Goal: Navigation & Orientation: Find specific page/section

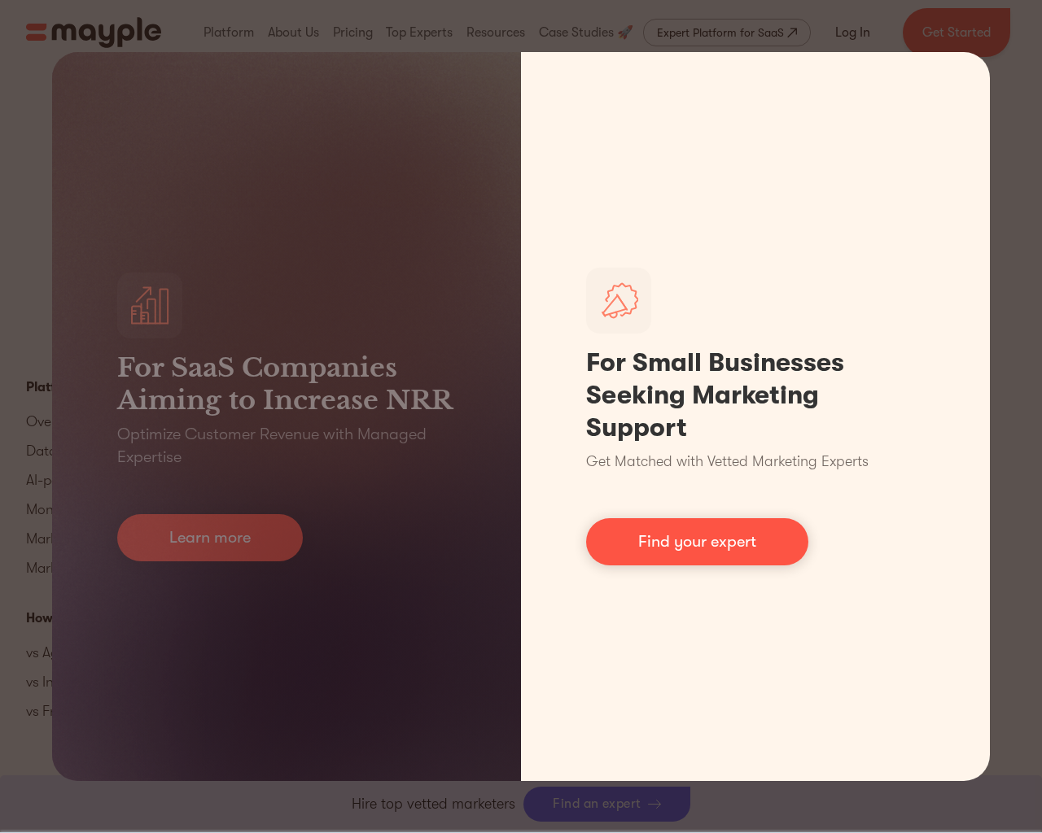
scroll to position [7294, 0]
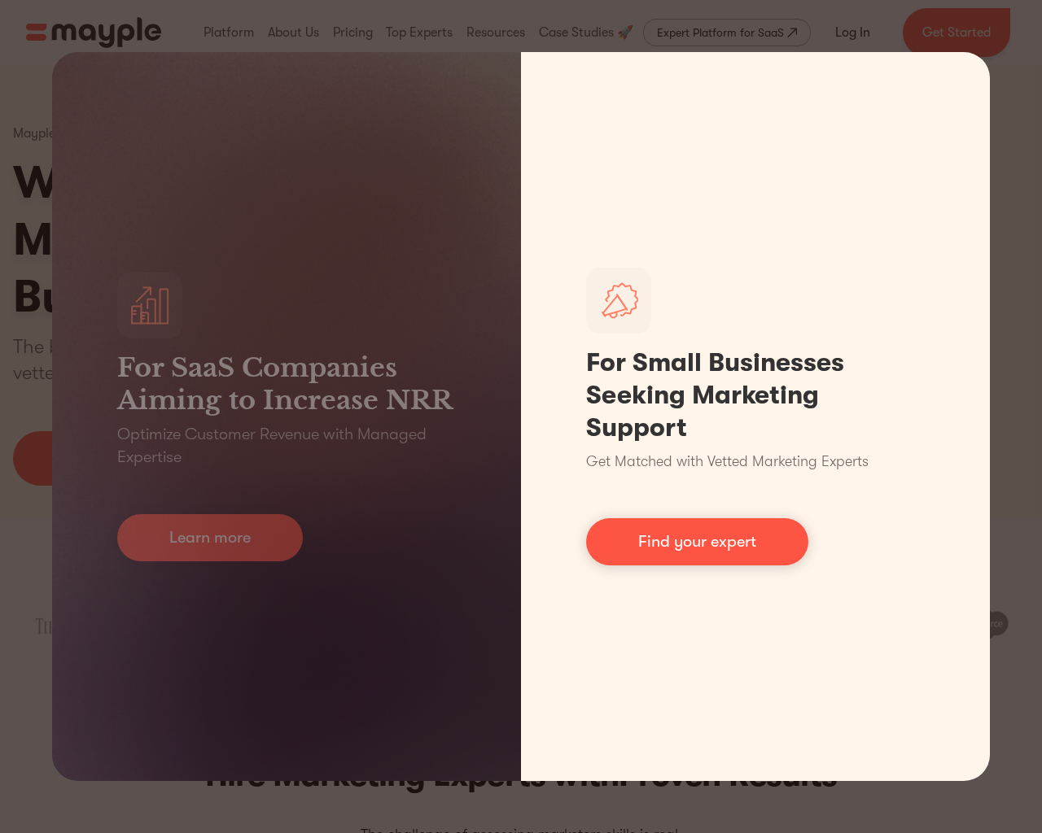
scroll to position [7278, 0]
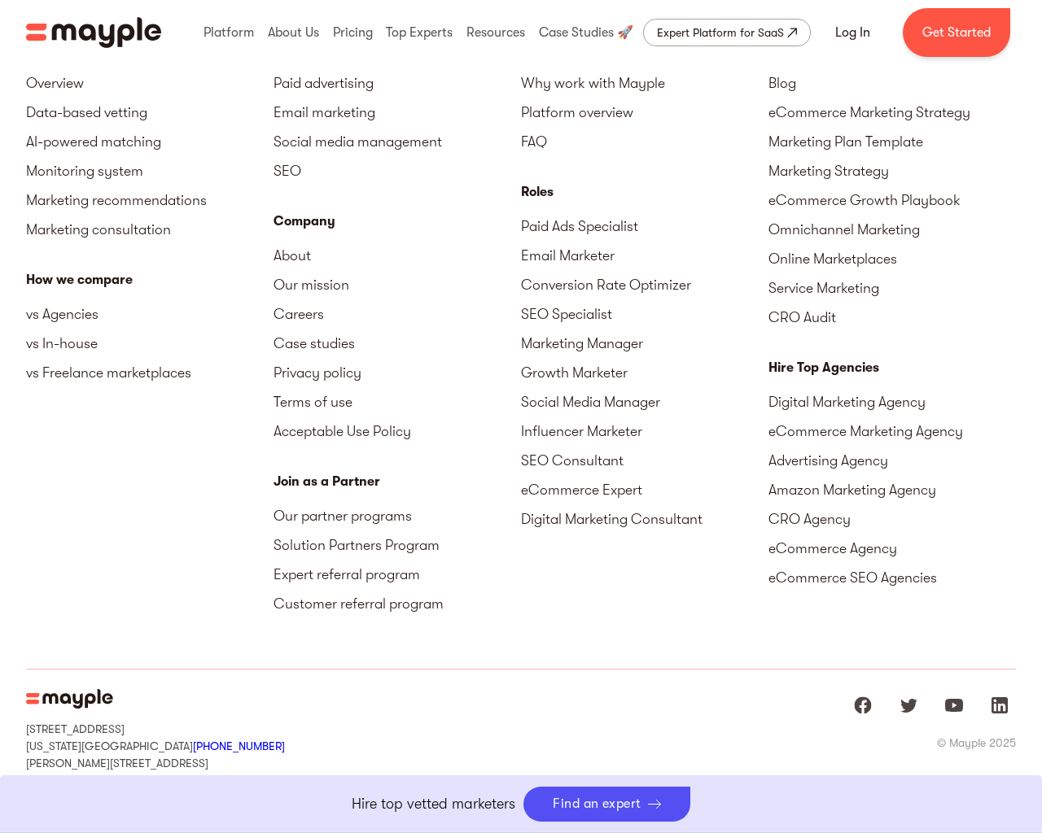
scroll to position [836, 0]
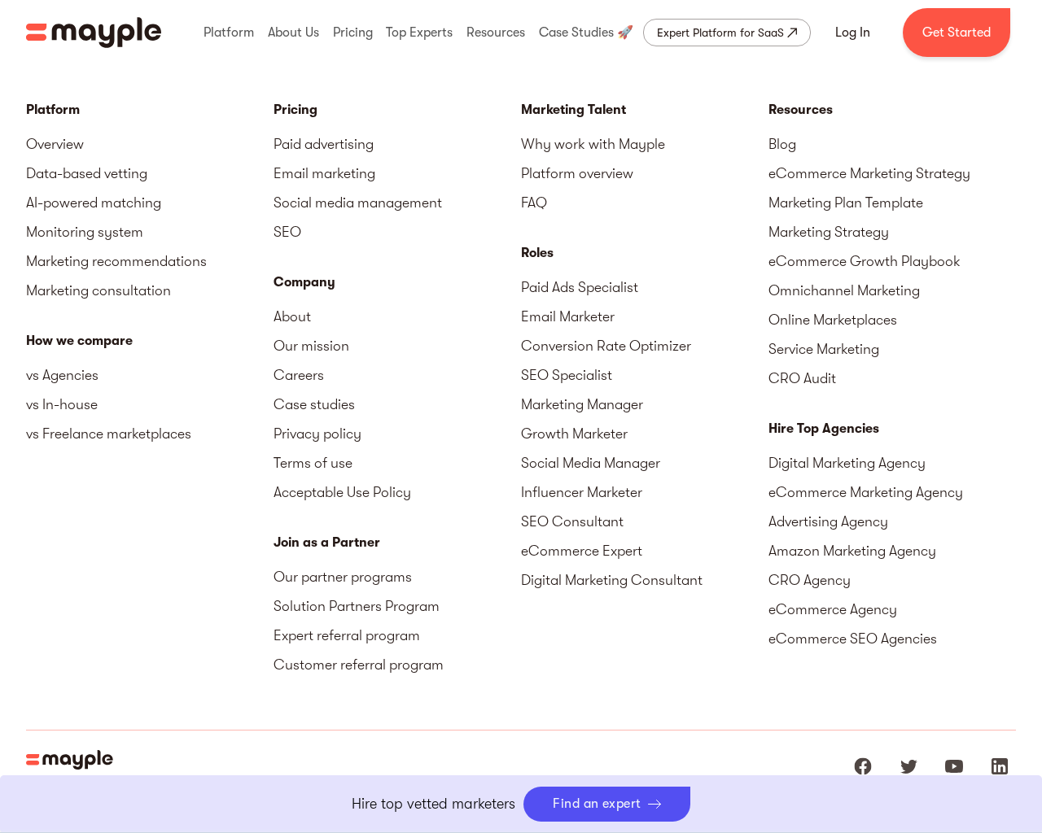
scroll to position [5796, 0]
